Goal: Task Accomplishment & Management: Manage account settings

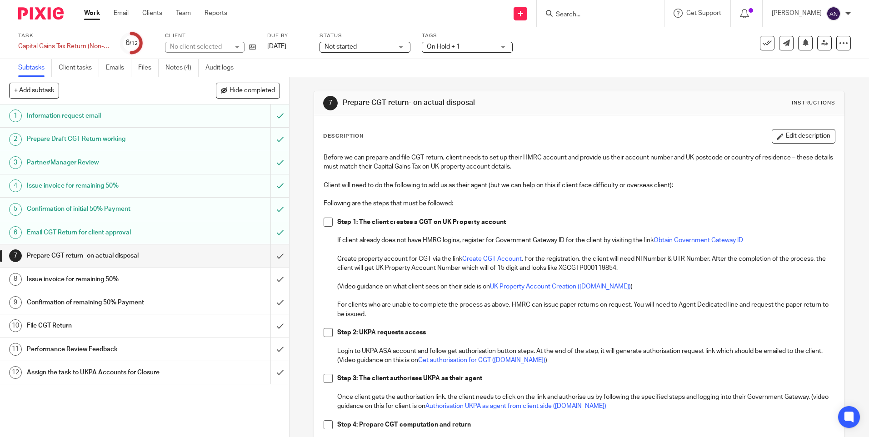
click at [172, 71] on link "Notes (4)" at bounding box center [181, 68] width 33 height 18
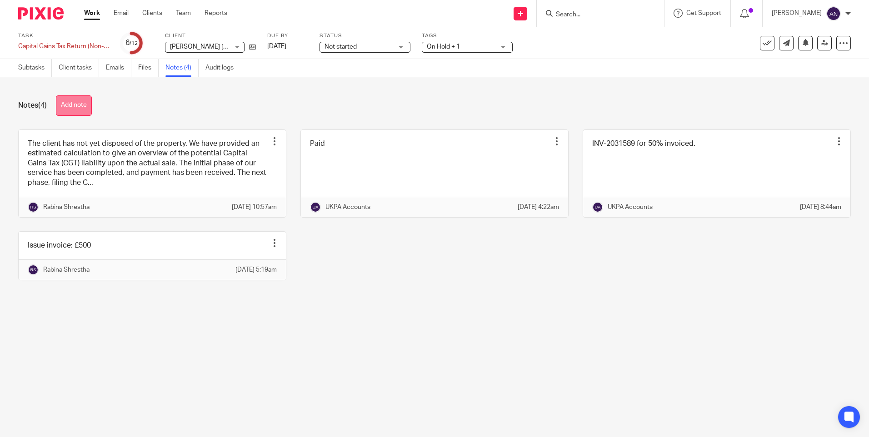
click at [77, 104] on button "Add note" at bounding box center [74, 105] width 36 height 20
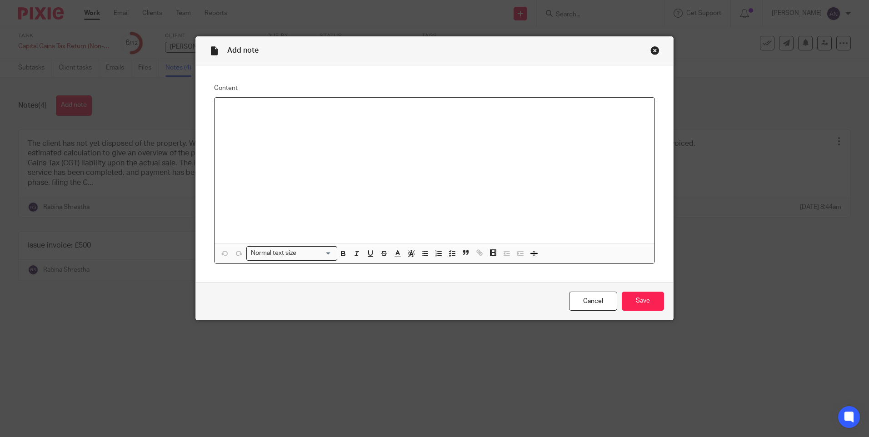
click at [240, 122] on div at bounding box center [434, 171] width 440 height 146
click at [628, 299] on input "Save" at bounding box center [643, 302] width 42 height 20
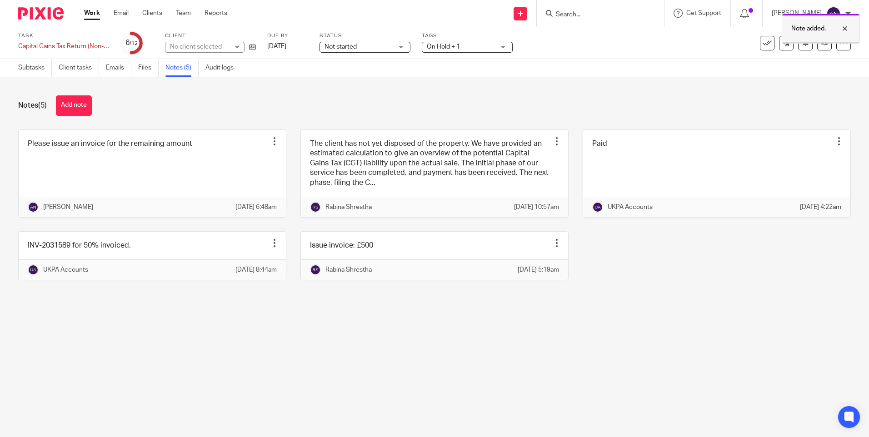
click at [846, 28] on div at bounding box center [838, 28] width 25 height 11
click at [820, 47] on link at bounding box center [824, 43] width 15 height 15
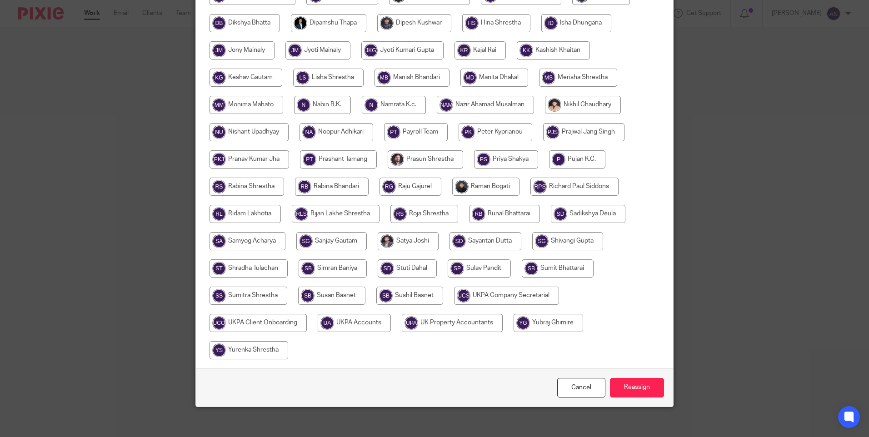
scroll to position [294, 0]
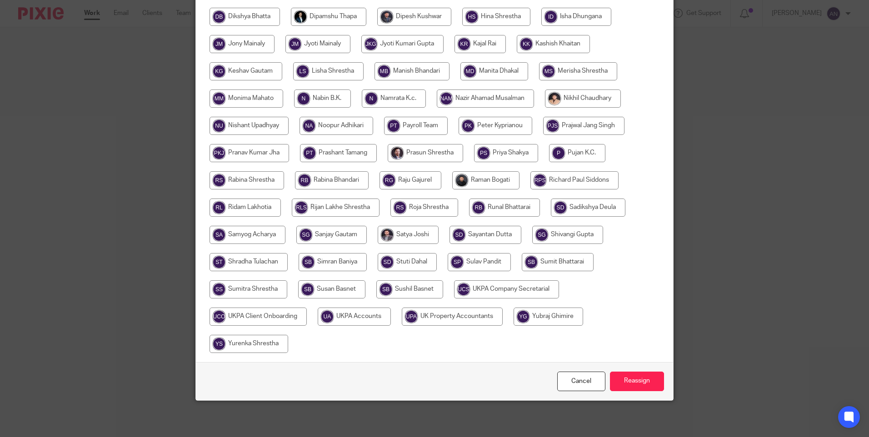
click at [338, 318] on input "radio" at bounding box center [354, 317] width 73 height 18
radio input "true"
click at [636, 377] on input "Reassign" at bounding box center [637, 382] width 54 height 20
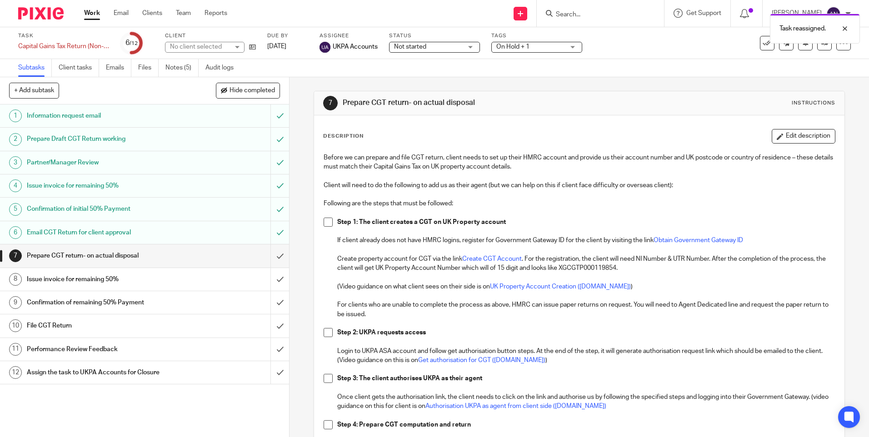
click at [89, 15] on link "Work" at bounding box center [92, 13] width 16 height 9
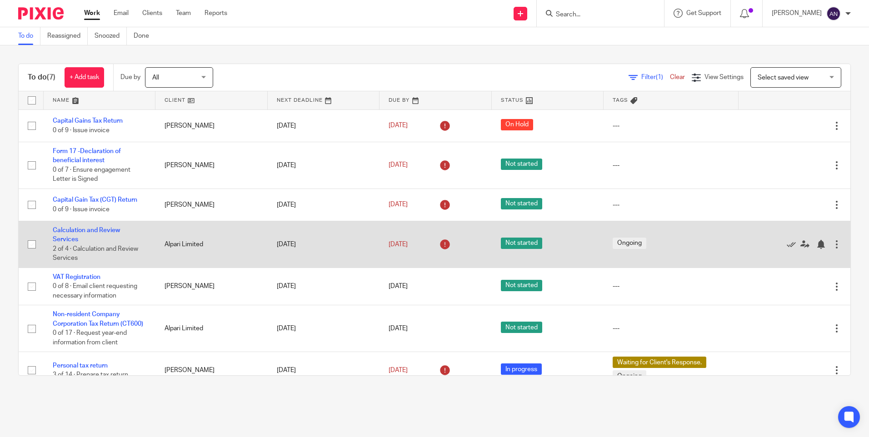
scroll to position [22, 0]
